Goal: Book appointment/travel/reservation: Book appointment/travel/reservation

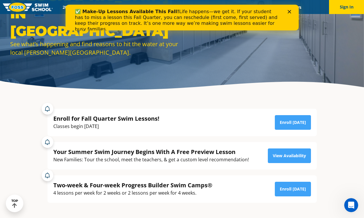
scroll to position [57, 0]
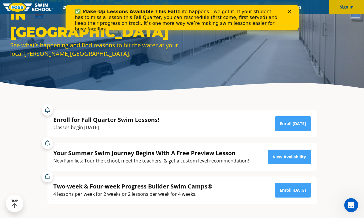
click at [347, 9] on button "Sign In" at bounding box center [346, 7] width 35 height 14
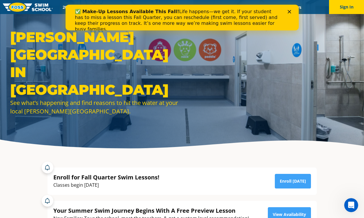
scroll to position [0, 0]
click at [294, 11] on div "✅ Make-Up Lessons Available This Fall! Life happens—we get it. If your student …" at bounding box center [181, 20] width 233 height 27
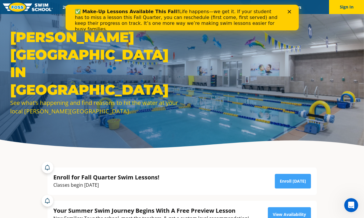
click at [289, 8] on div "✅ Make-Up Lessons Available This Fall! Life happens—we get it. If your student …" at bounding box center [182, 20] width 215 height 27
click at [290, 11] on icon "Close" at bounding box center [290, 12] width 4 height 4
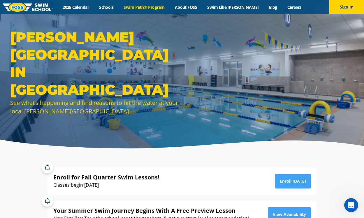
click at [149, 7] on link "Swim Path® Program" at bounding box center [144, 7] width 51 height 6
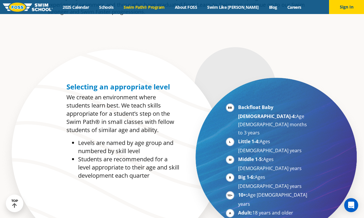
scroll to position [231, 0]
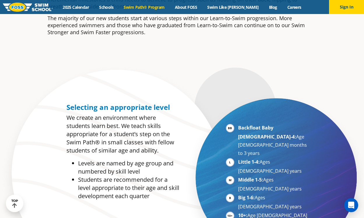
drag, startPoint x: 292, startPoint y: 147, endPoint x: 283, endPoint y: 146, distance: 8.2
click at [288, 158] on li "Little 1-4: Ages 3-5 years" at bounding box center [273, 166] width 71 height 17
drag, startPoint x: 272, startPoint y: 146, endPoint x: 265, endPoint y: 146, distance: 7.3
click at [265, 158] on li "Little 1-4: Ages 3-5 years" at bounding box center [273, 166] width 71 height 17
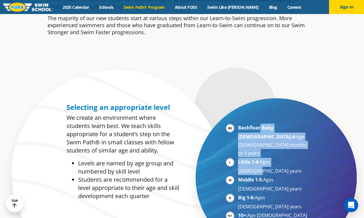
drag, startPoint x: 289, startPoint y: 148, endPoint x: 260, endPoint y: 125, distance: 37.6
click at [260, 125] on ul "Backfloat Baby 1-4: Age 6 months to 3 years Little 1-4: Ages 3-5 years Middle 1…" at bounding box center [268, 184] width 84 height 123
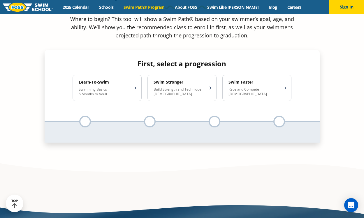
scroll to position [582, 0]
click at [88, 116] on div at bounding box center [85, 122] width 12 height 12
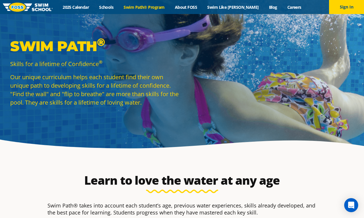
scroll to position [0, 0]
click at [91, 8] on link "2025 Calendar" at bounding box center [76, 7] width 36 height 6
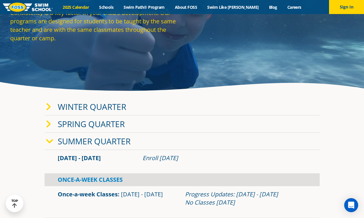
scroll to position [57, 0]
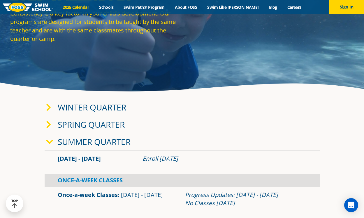
click at [64, 128] on link "Spring Quarter" at bounding box center [91, 124] width 67 height 11
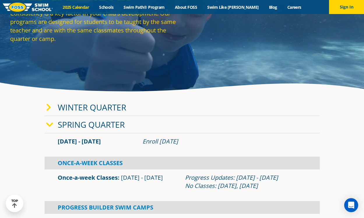
click at [58, 114] on div "Winter Quarter" at bounding box center [182, 107] width 275 height 17
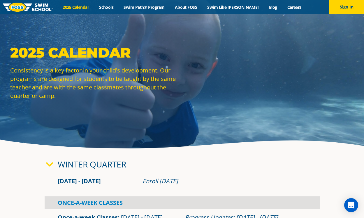
scroll to position [0, 0]
click at [113, 6] on link "Schools" at bounding box center [106, 7] width 25 height 6
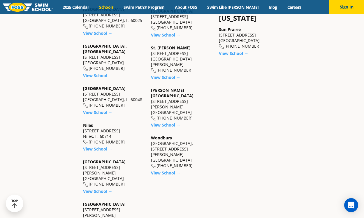
scroll to position [545, 0]
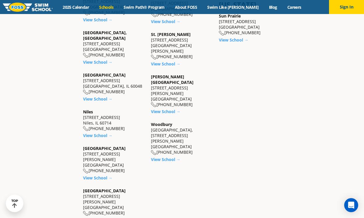
click at [93, 217] on link "View School →" at bounding box center [97, 220] width 29 height 6
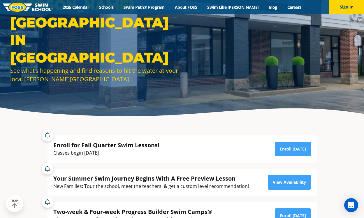
scroll to position [39, 0]
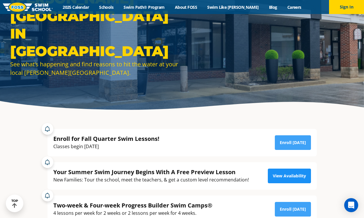
click at [281, 172] on link "View Availability" at bounding box center [289, 175] width 43 height 15
